Goal: Task Accomplishment & Management: Manage account settings

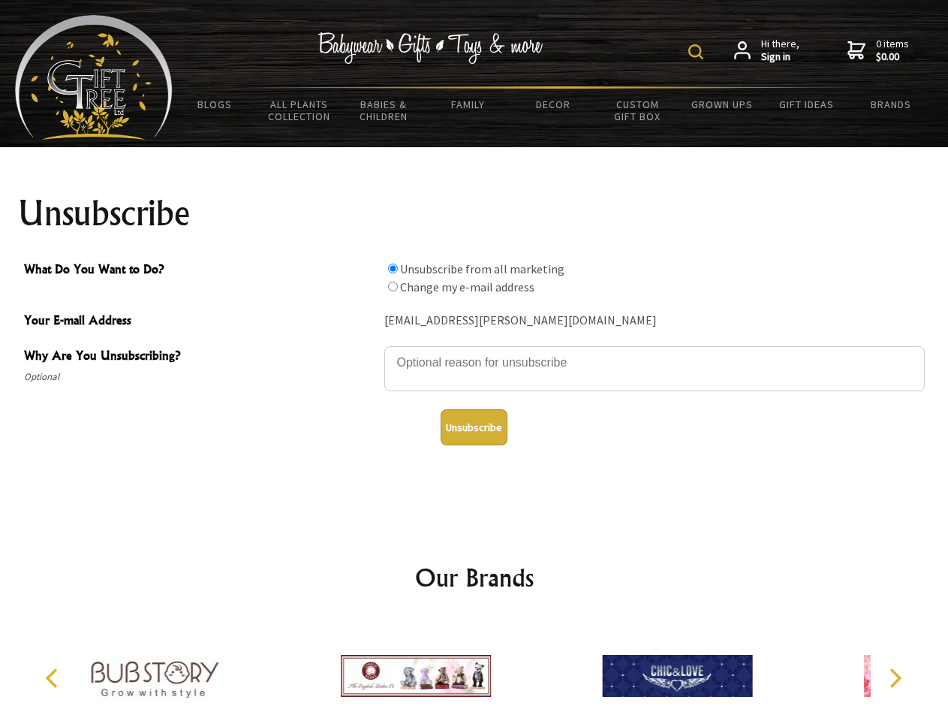
click at [698, 52] on img at bounding box center [695, 51] width 15 height 15
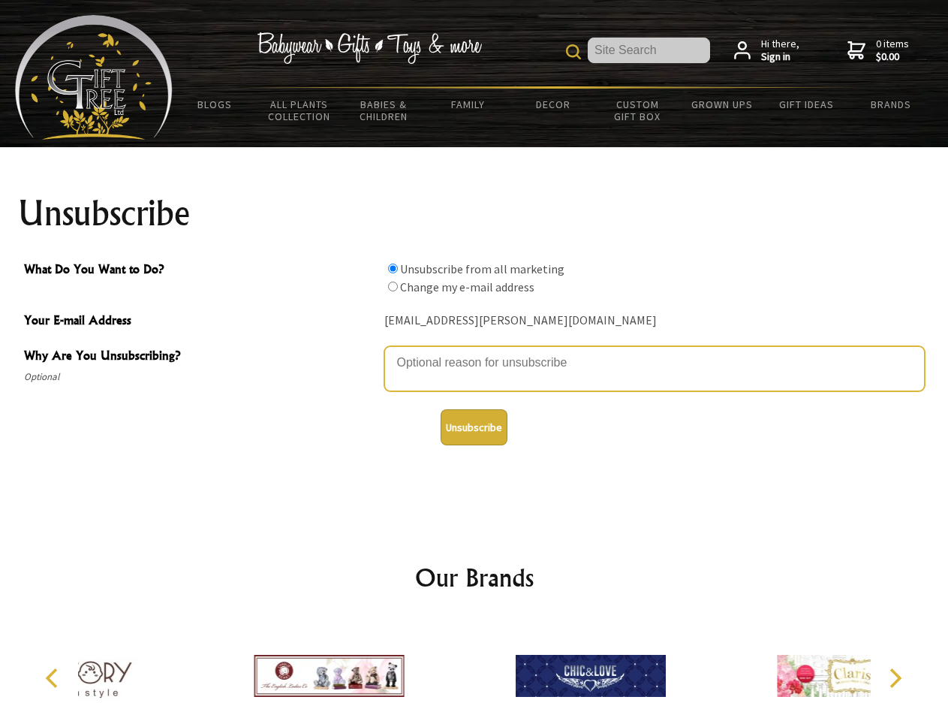
click at [475, 351] on textarea "Why Are You Unsubscribing?" at bounding box center [654, 368] width 541 height 45
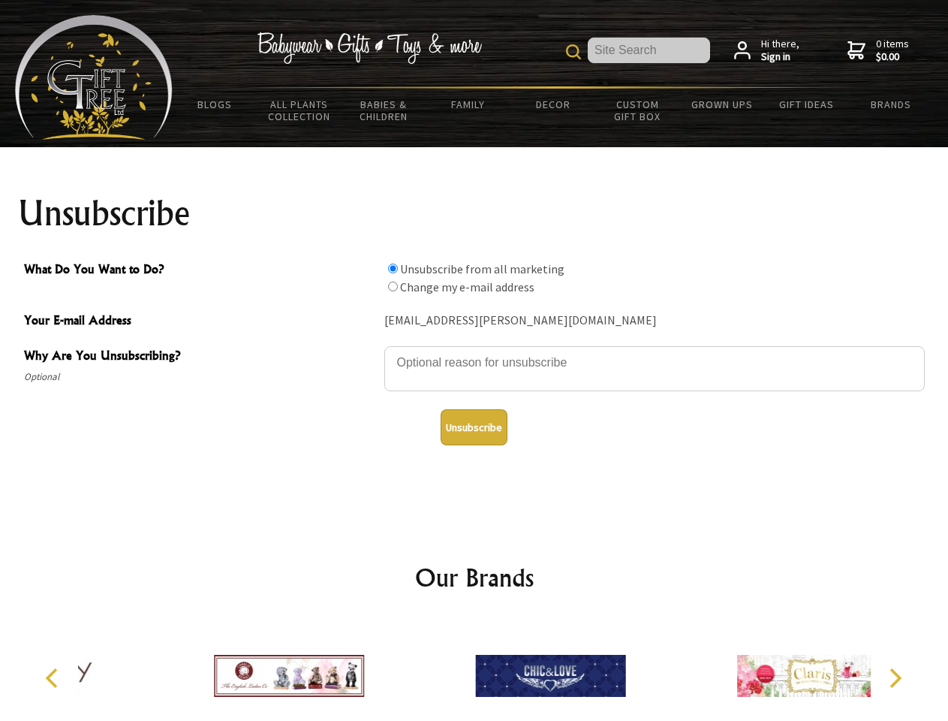
click at [393, 268] on input "What Do You Want to Do?" at bounding box center [393, 269] width 10 height 10
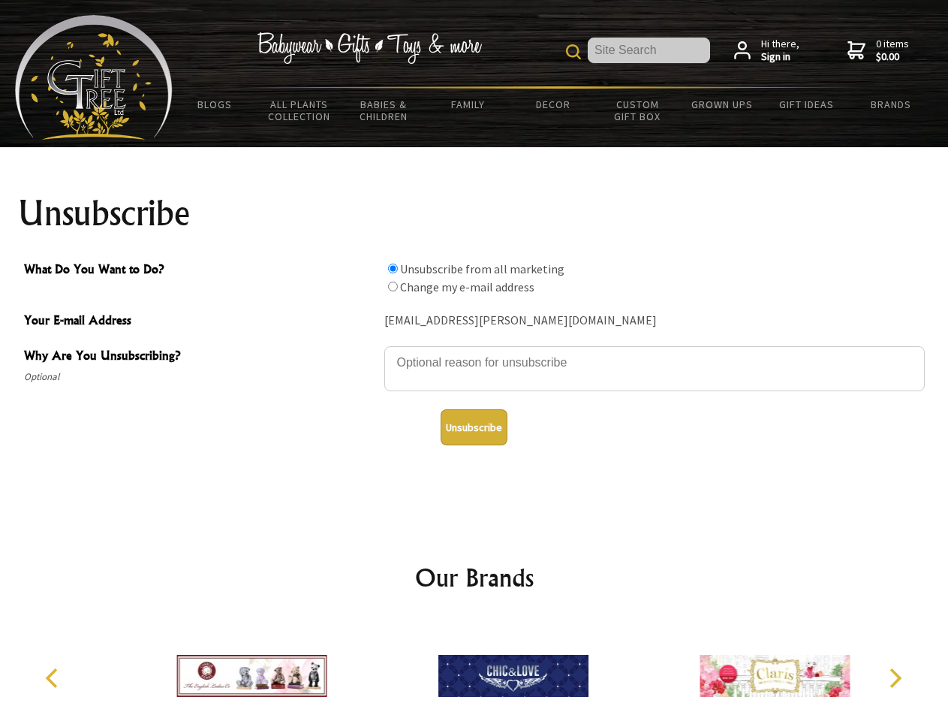
click at [393, 286] on input "What Do You Want to Do?" at bounding box center [393, 287] width 10 height 10
radio input "true"
click at [474, 427] on button "Unsubscribe" at bounding box center [474, 427] width 67 height 36
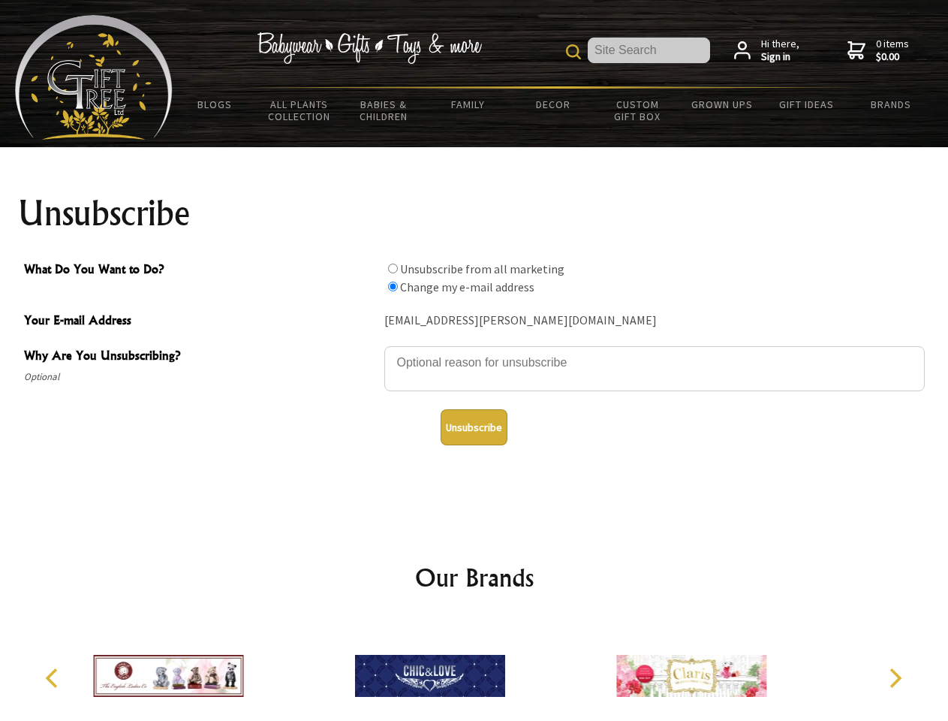
click at [475, 670] on img at bounding box center [430, 675] width 150 height 113
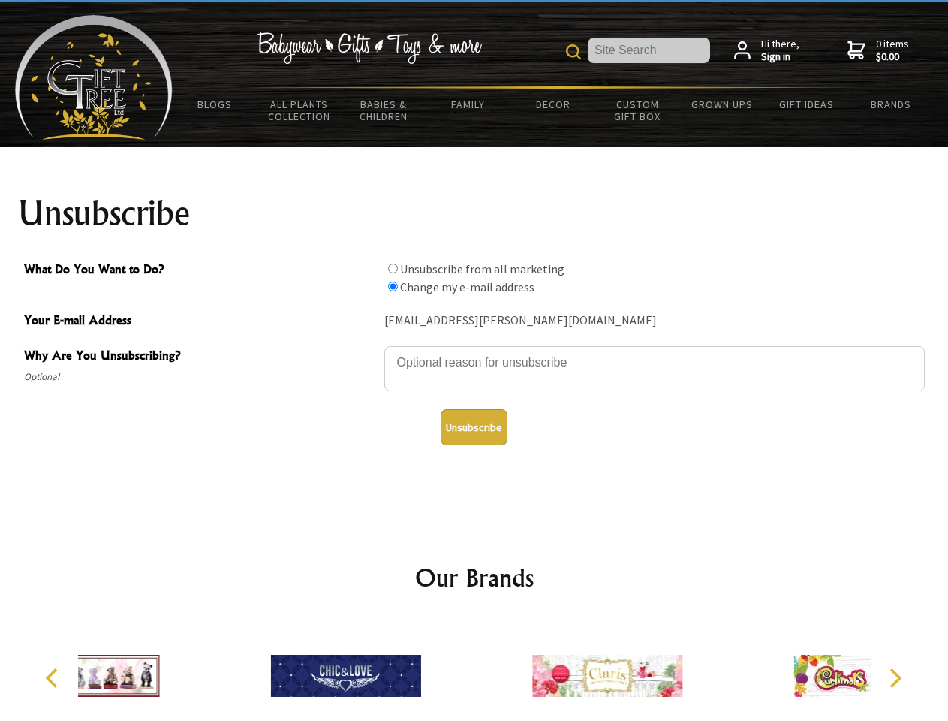
click at [54, 678] on icon "Previous" at bounding box center [54, 678] width 20 height 20
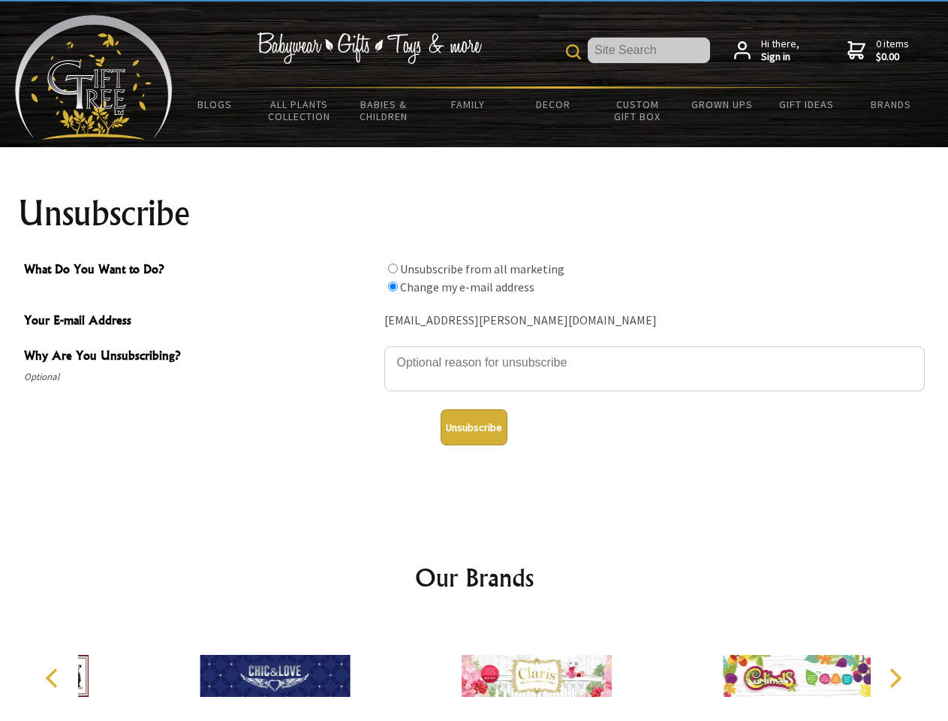
click at [895, 678] on icon "Next" at bounding box center [894, 678] width 20 height 20
